Goal: Task Accomplishment & Management: Complete application form

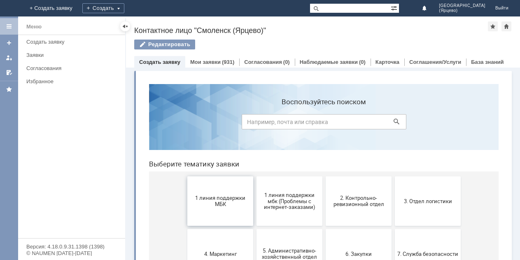
click at [223, 207] on span "1 линия поддержки МБК" at bounding box center [220, 201] width 61 height 12
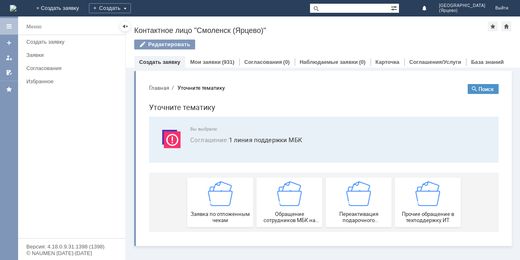
click at [223, 207] on div "Заявка по отложенным чекам" at bounding box center [220, 202] width 61 height 42
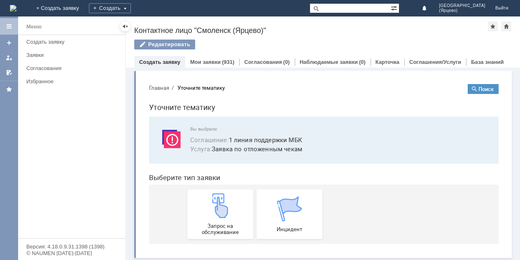
click at [223, 207] on img at bounding box center [220, 205] width 25 height 25
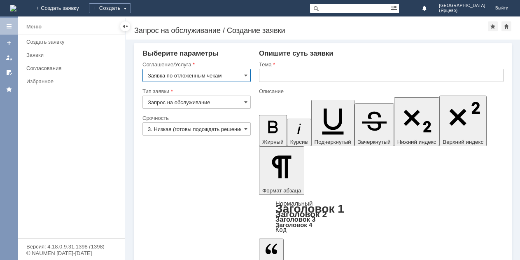
click at [202, 131] on input "3. Низкая (готовы подождать решение)" at bounding box center [197, 128] width 108 height 13
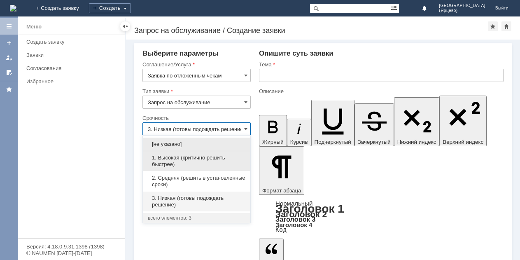
click at [185, 159] on span "1. Высокая (критично решить быстрее)" at bounding box center [197, 161] width 98 height 13
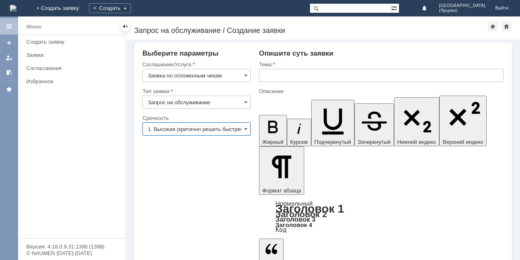
type input "1. Высокая (критично решить быстрее)"
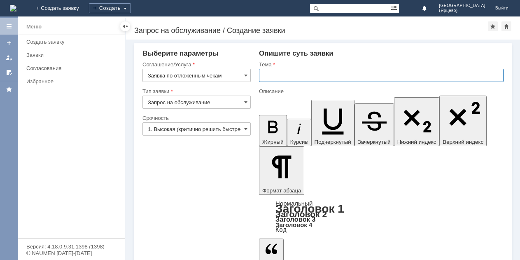
click at [282, 73] on input "text" at bounding box center [381, 75] width 245 height 13
type input "Удалите чеки."
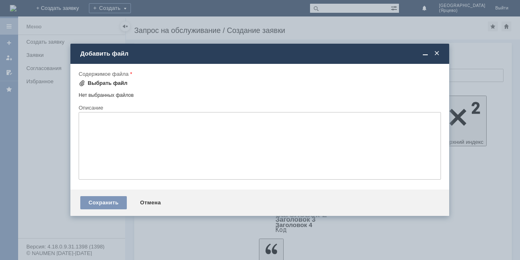
click at [80, 86] on span at bounding box center [82, 83] width 7 height 7
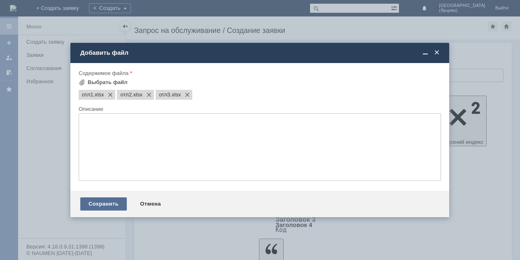
click at [114, 206] on div "Сохранить" at bounding box center [103, 203] width 47 height 13
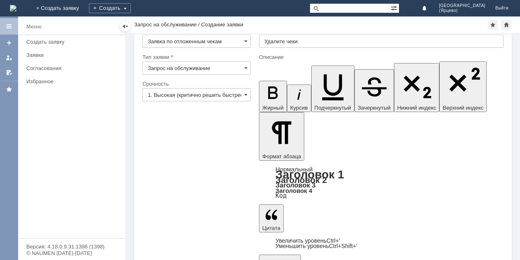
scroll to position [23, 0]
